Goal: Task Accomplishment & Management: Use online tool/utility

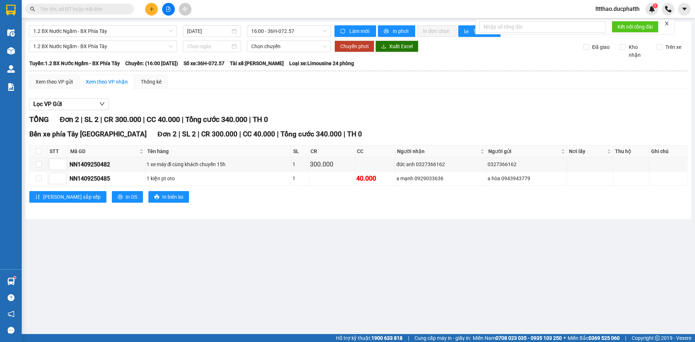
click at [126, 38] on div "1.2 BX Nước Ngầm - BX Phía Tây [DATE] 16:00 - 36H-072.57 Làm mới In phơi In đơn…" at bounding box center [358, 121] width 666 height 198
click at [273, 31] on span "16:00 - 36H-072.57" at bounding box center [288, 31] width 75 height 11
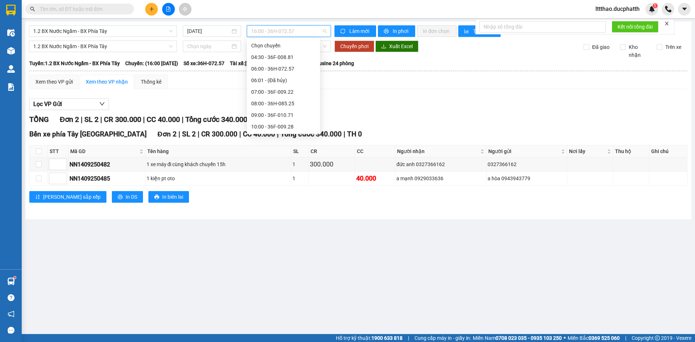
click at [287, 331] on div "17:02 (TC) - 36H-085.25" at bounding box center [283, 335] width 64 height 8
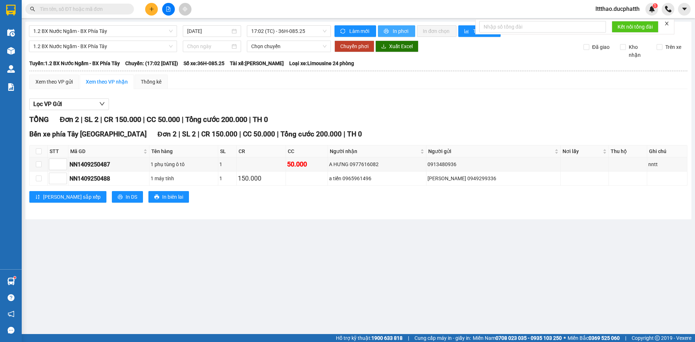
click at [401, 33] on span "In phơi" at bounding box center [401, 31] width 17 height 8
click at [266, 32] on span "17:02 (TC) - 36H-085.25" at bounding box center [288, 31] width 75 height 11
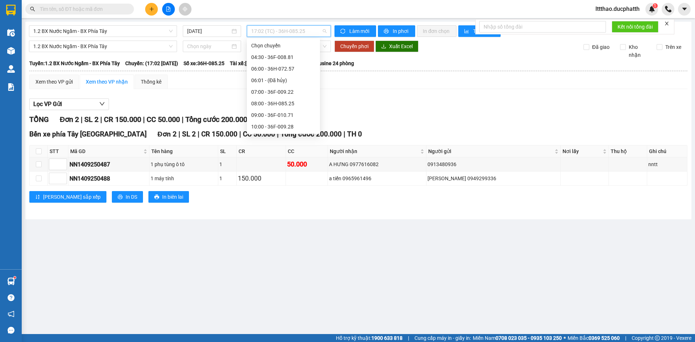
click at [294, 342] on div "17:03 (TC) - 36F-010.71" at bounding box center [283, 347] width 64 height 8
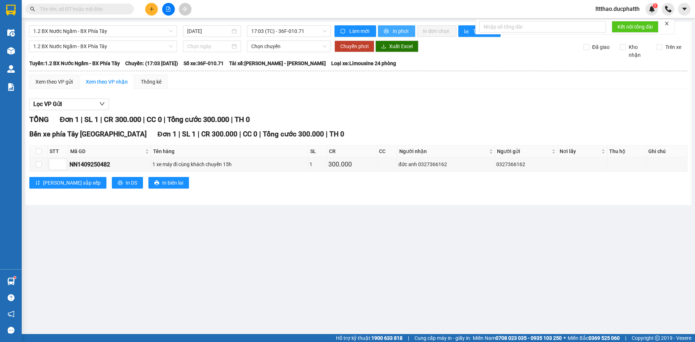
click at [399, 31] on span "In phơi" at bounding box center [401, 31] width 17 height 8
